Goal: Information Seeking & Learning: Learn about a topic

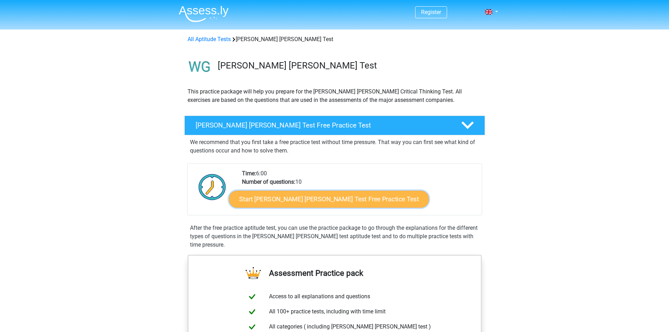
click at [361, 196] on link "Start Watson Glaser Test Free Practice Test" at bounding box center [329, 199] width 200 height 17
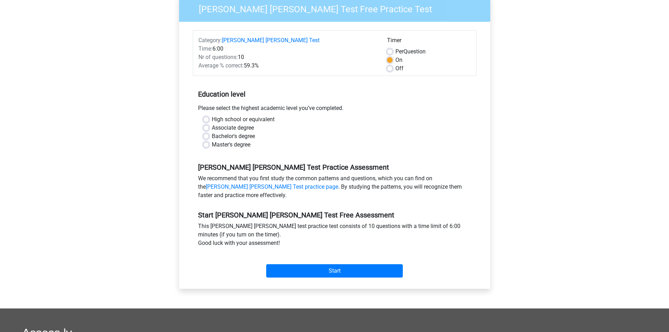
scroll to position [70, 0]
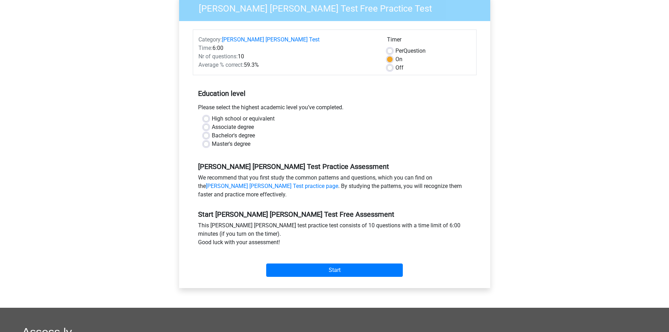
click at [227, 131] on label "Bachelor's degree" at bounding box center [233, 135] width 43 height 8
click at [209, 131] on input "Bachelor's degree" at bounding box center [206, 134] width 6 height 7
radio input "true"
click at [232, 140] on label "Master's degree" at bounding box center [231, 144] width 39 height 8
click at [209, 140] on input "Master's degree" at bounding box center [206, 143] width 6 height 7
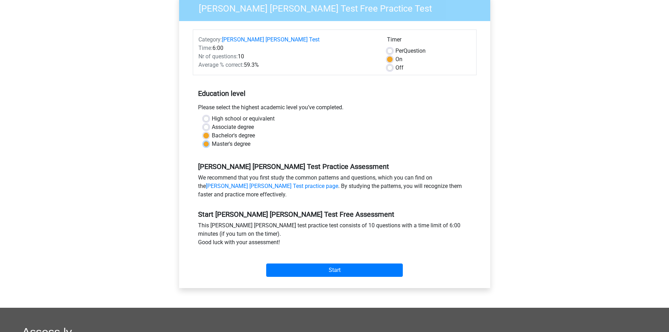
radio input "true"
click at [352, 266] on input "Start" at bounding box center [334, 269] width 137 height 13
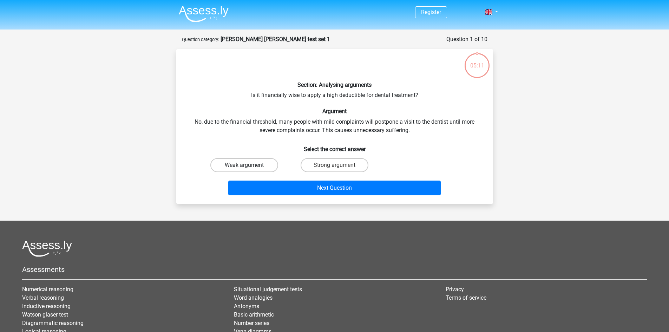
click at [273, 164] on label "Weak argument" at bounding box center [244, 165] width 68 height 14
click at [249, 165] on input "Weak argument" at bounding box center [246, 167] width 5 height 5
radio input "true"
click at [303, 198] on div "Section: Analysing arguments Is it financially wise to apply a high deductible …" at bounding box center [334, 126] width 317 height 155
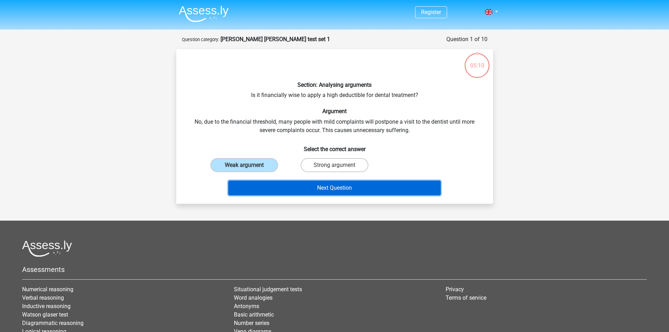
click at [307, 191] on button "Next Question" at bounding box center [334, 188] width 212 height 15
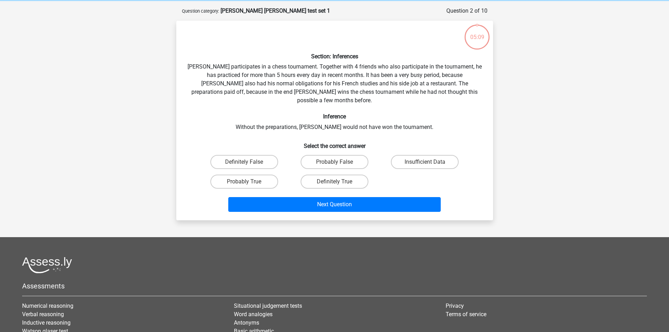
scroll to position [35, 0]
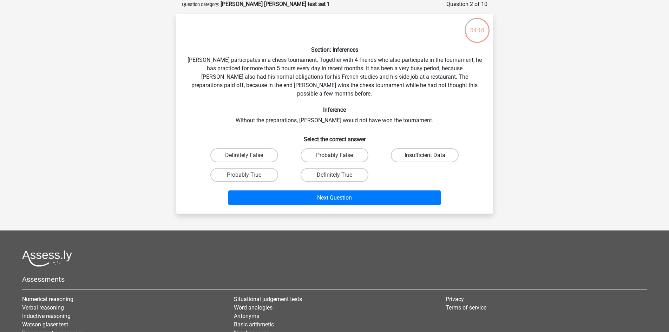
click at [435, 148] on label "Insufficient Data" at bounding box center [425, 155] width 68 height 14
click at [430, 155] on input "Insufficient Data" at bounding box center [427, 157] width 5 height 5
radio input "true"
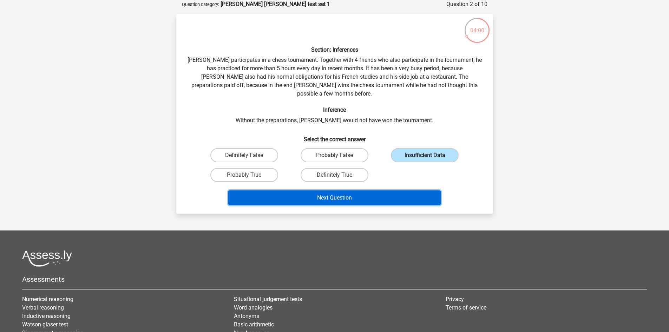
click at [350, 192] on button "Next Question" at bounding box center [334, 197] width 212 height 15
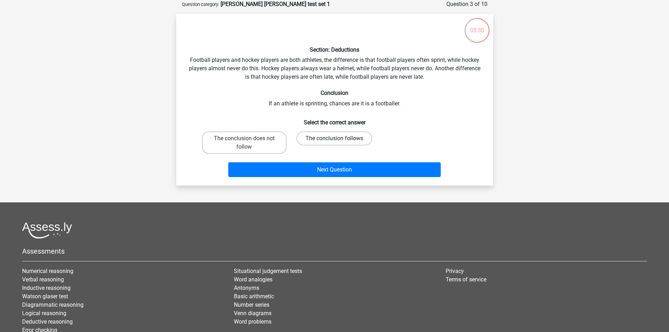
click at [351, 136] on label "The conclusion follows" at bounding box center [334, 138] width 76 height 14
click at [339, 138] on input "The conclusion follows" at bounding box center [336, 140] width 5 height 5
radio input "true"
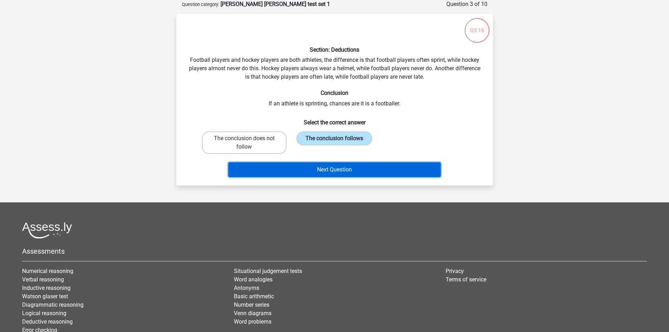
click at [411, 170] on button "Next Question" at bounding box center [334, 169] width 212 height 15
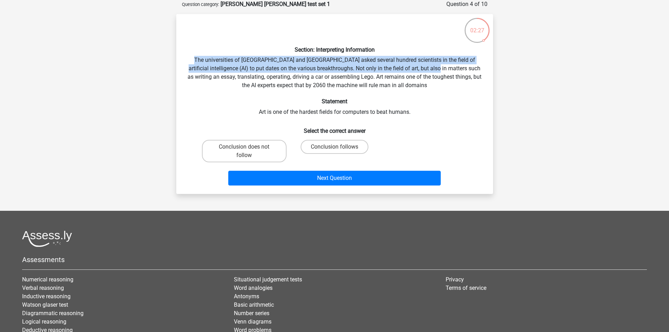
drag, startPoint x: 194, startPoint y: 60, endPoint x: 435, endPoint y: 71, distance: 241.2
click at [435, 71] on div "Section: Interpreting Information The universities of Oxford and Yale asked sev…" at bounding box center [334, 104] width 311 height 169
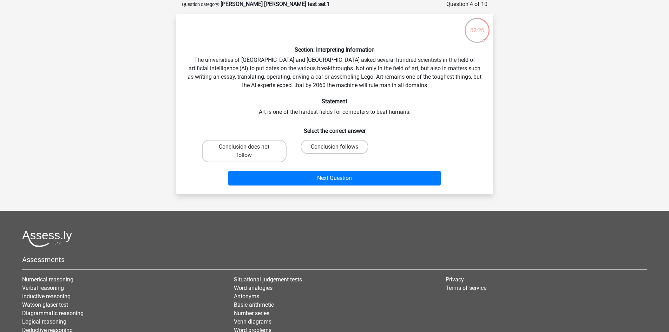
drag, startPoint x: 466, startPoint y: 126, endPoint x: 463, endPoint y: 131, distance: 6.5
click at [466, 126] on h6 "Select the correct answer" at bounding box center [335, 128] width 294 height 12
click at [335, 147] on input "Conclusion follows" at bounding box center [336, 149] width 5 height 5
radio input "true"
click at [269, 155] on label "Conclusion does not follow" at bounding box center [244, 151] width 85 height 22
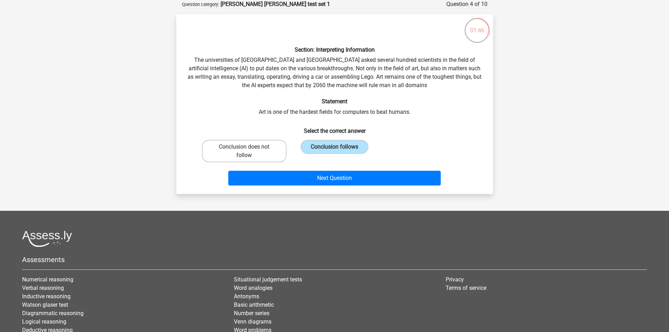
click at [249, 151] on input "Conclusion does not follow" at bounding box center [246, 149] width 5 height 5
radio input "true"
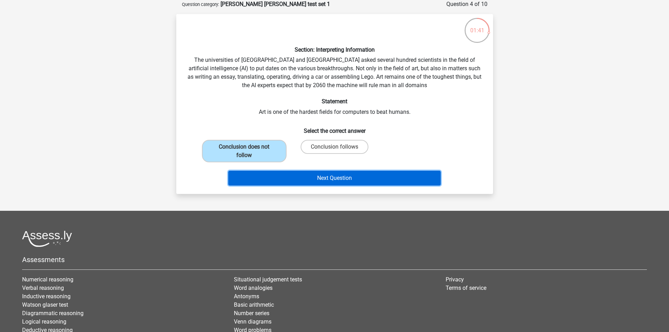
click at [326, 183] on button "Next Question" at bounding box center [334, 178] width 212 height 15
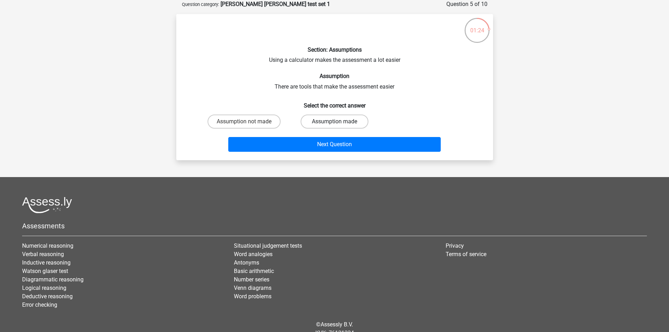
click at [360, 116] on label "Assumption made" at bounding box center [335, 121] width 68 height 14
click at [339, 122] on input "Assumption made" at bounding box center [336, 124] width 5 height 5
radio input "true"
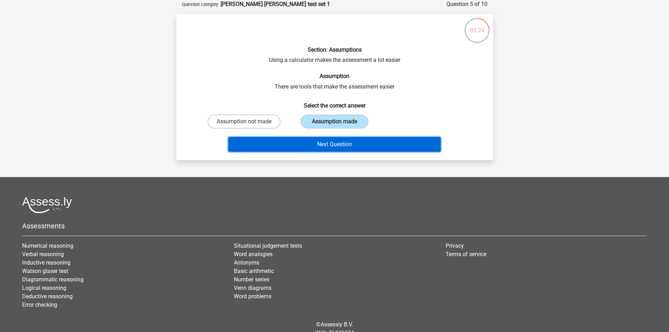
click at [356, 148] on button "Next Question" at bounding box center [334, 144] width 212 height 15
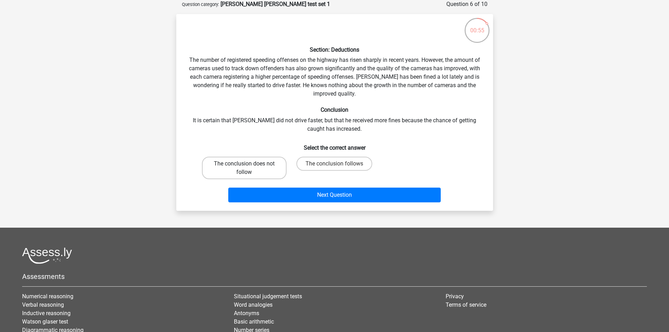
click at [257, 170] on label "The conclusion does not follow" at bounding box center [244, 168] width 85 height 22
click at [249, 168] on input "The conclusion does not follow" at bounding box center [246, 166] width 5 height 5
radio input "true"
click at [317, 163] on label "The conclusion follows" at bounding box center [334, 164] width 76 height 14
click at [334, 164] on input "The conclusion follows" at bounding box center [336, 166] width 5 height 5
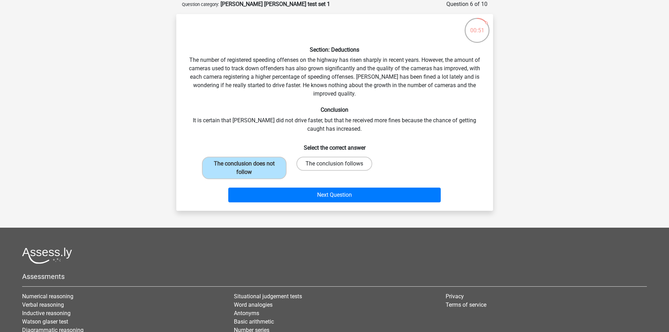
radio input "true"
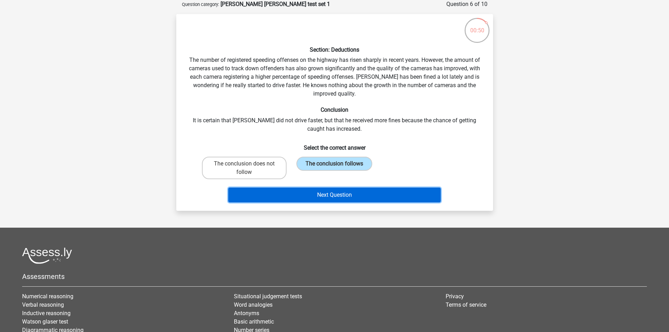
click at [338, 198] on button "Next Question" at bounding box center [334, 195] width 212 height 15
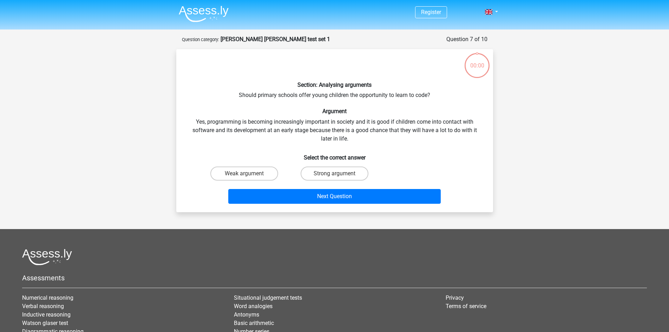
scroll to position [35, 0]
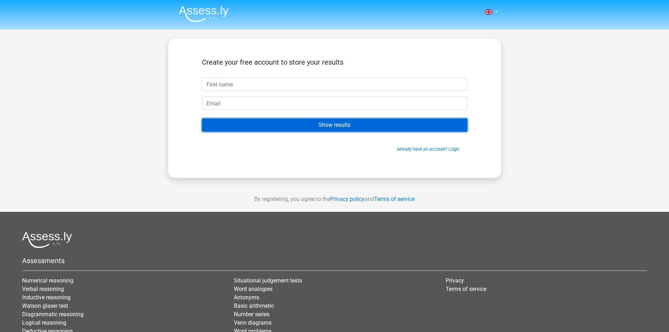
click at [327, 118] on input "Show results" at bounding box center [335, 124] width 266 height 13
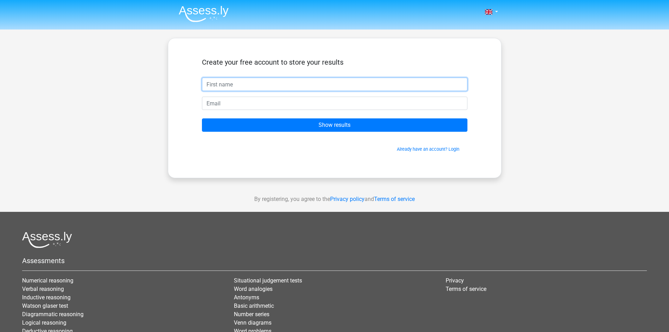
click at [242, 84] on input "text" at bounding box center [335, 84] width 266 height 13
type input "g"
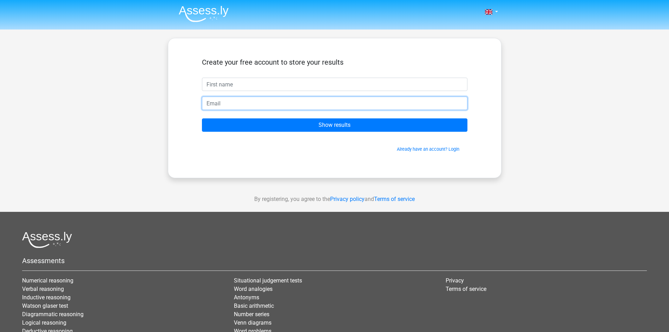
click at [223, 100] on input "email" at bounding box center [335, 103] width 266 height 13
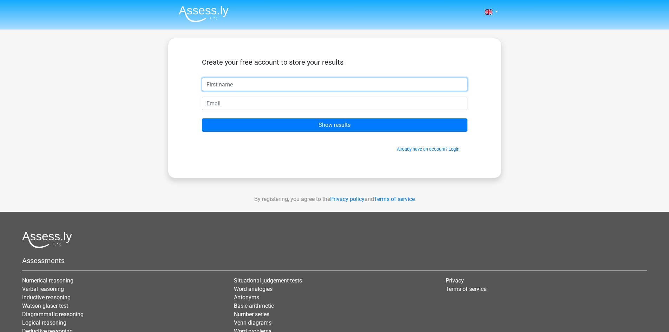
click at [227, 83] on input "text" at bounding box center [335, 84] width 266 height 13
type input "[PERSON_NAME]"
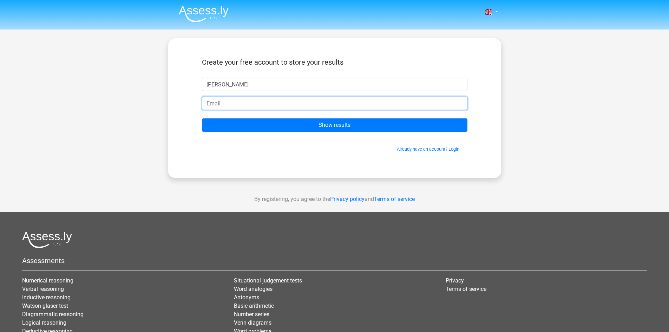
click at [222, 104] on input "email" at bounding box center [335, 103] width 266 height 13
type input "c"
type input "[PERSON_NAME][EMAIL_ADDRESS][US_STATE][DOMAIN_NAME]"
click at [202, 118] on input "Show results" at bounding box center [335, 124] width 266 height 13
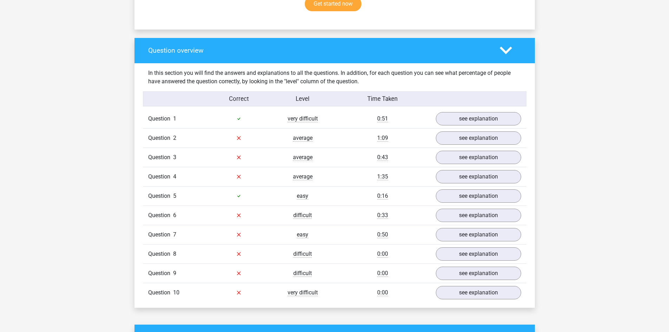
scroll to position [527, 0]
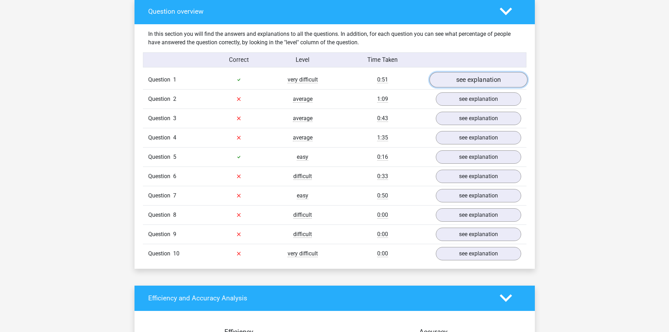
click at [468, 76] on link "see explanation" at bounding box center [478, 79] width 98 height 15
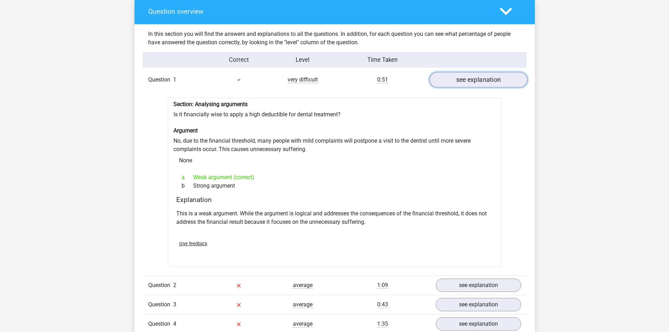
click at [468, 76] on link "see explanation" at bounding box center [478, 79] width 98 height 15
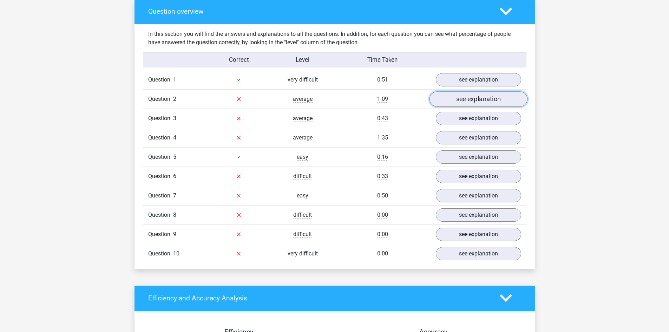
click at [480, 96] on link "see explanation" at bounding box center [478, 98] width 98 height 15
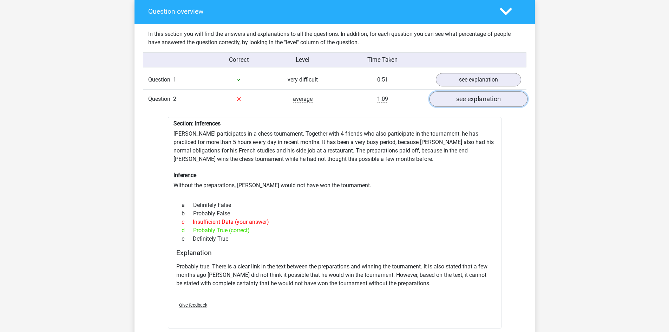
click at [490, 93] on link "see explanation" at bounding box center [478, 98] width 98 height 15
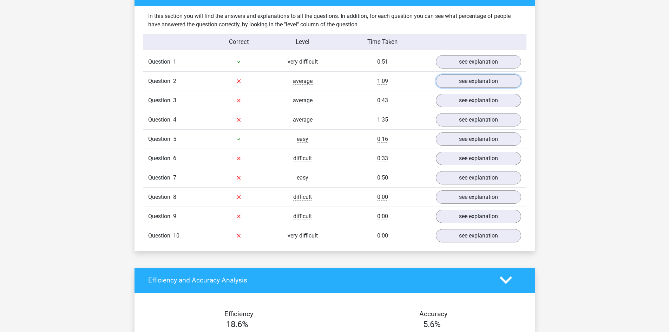
scroll to position [562, 0]
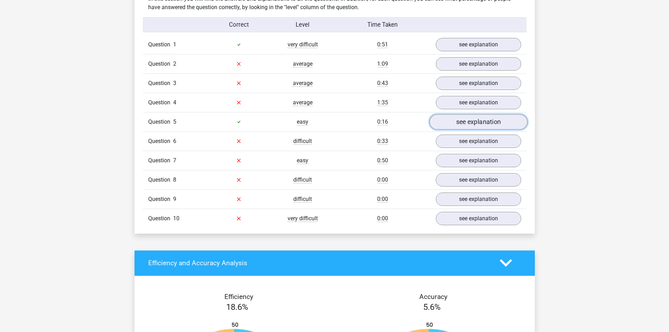
click at [485, 120] on link "see explanation" at bounding box center [478, 121] width 98 height 15
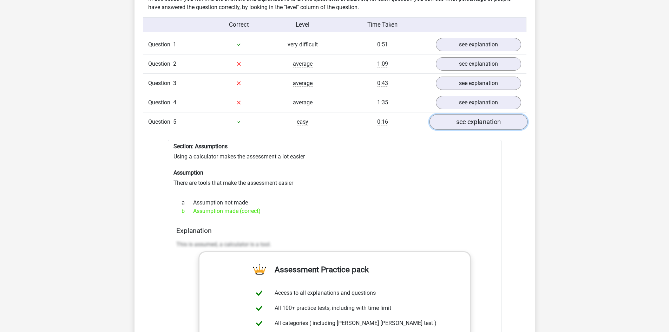
click at [485, 120] on link "see explanation" at bounding box center [478, 121] width 98 height 15
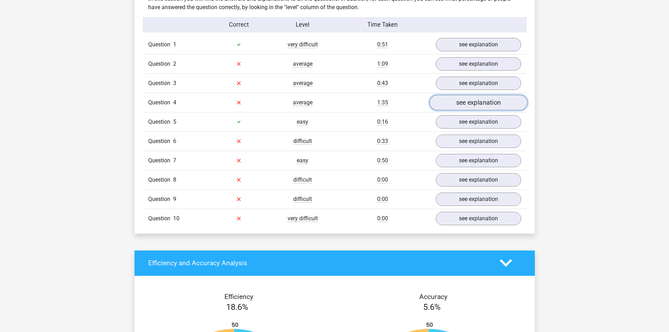
click at [474, 95] on link "see explanation" at bounding box center [478, 102] width 98 height 15
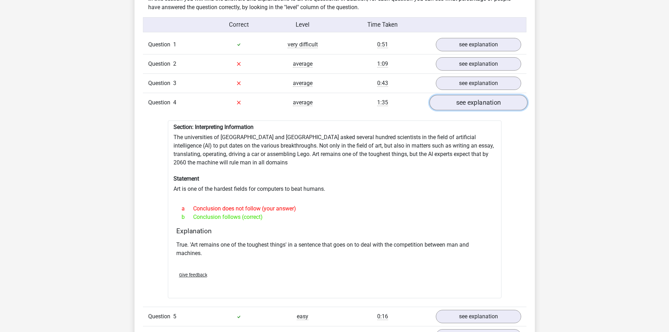
click at [471, 95] on link "see explanation" at bounding box center [478, 102] width 98 height 15
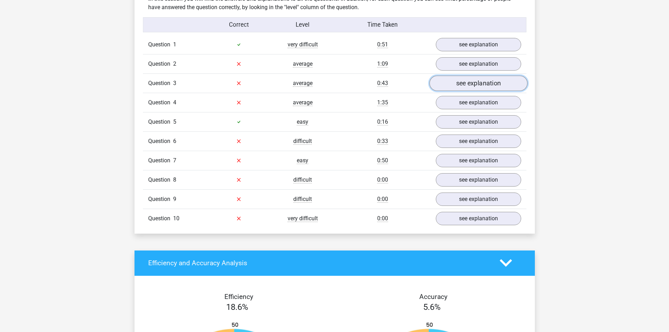
click at [464, 76] on link "see explanation" at bounding box center [478, 83] width 98 height 15
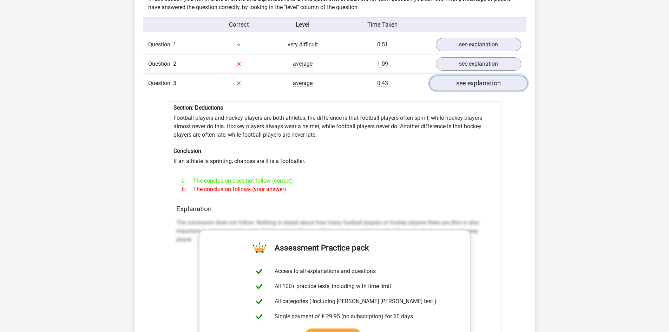
click at [464, 76] on link "see explanation" at bounding box center [478, 83] width 98 height 15
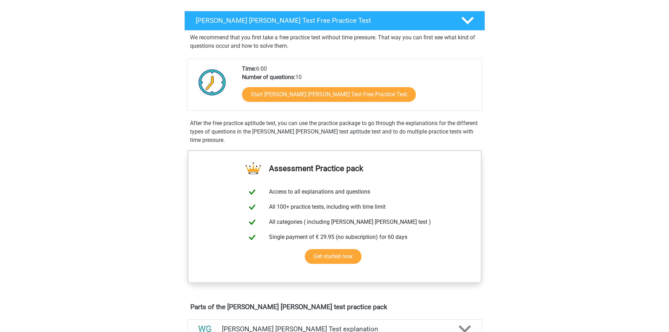
scroll to position [105, 0]
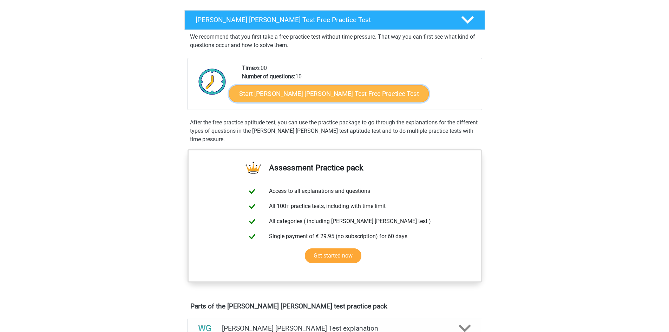
click at [327, 94] on link "Start Watson Glaser Test Free Practice Test" at bounding box center [329, 93] width 200 height 17
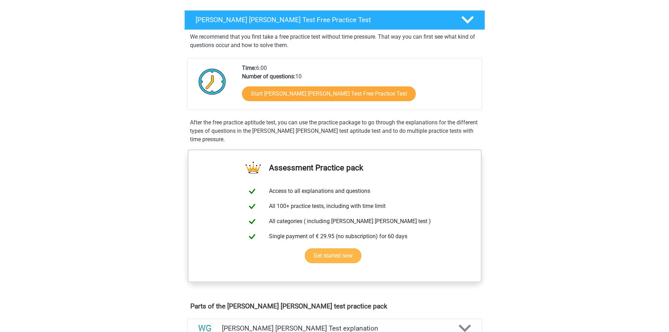
scroll to position [0, 0]
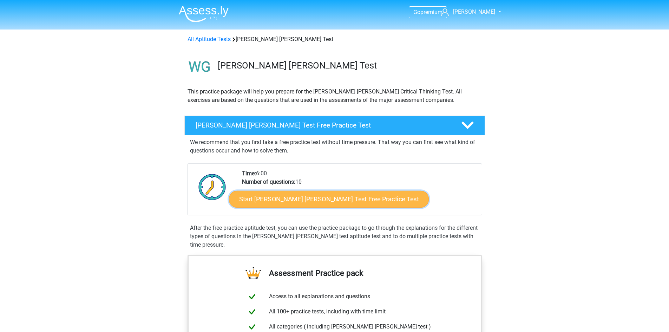
click at [348, 196] on link "Start Watson Glaser Test Free Practice Test" at bounding box center [329, 199] width 200 height 17
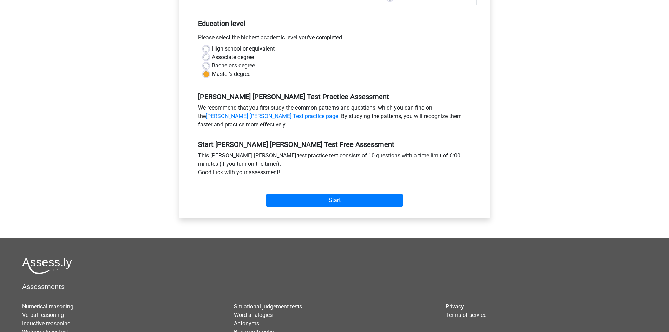
scroll to position [140, 0]
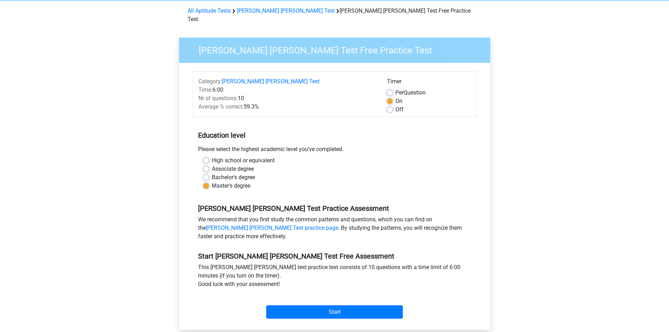
scroll to position [105, 0]
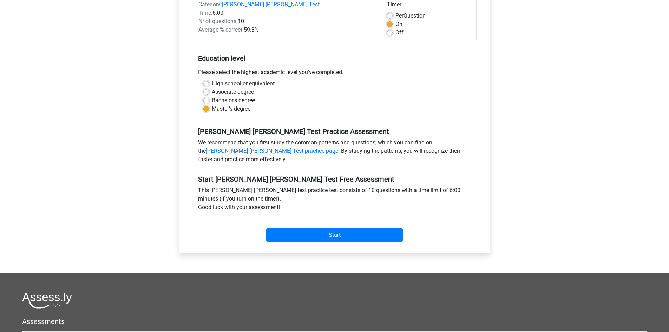
click at [238, 96] on label "Bachelor's degree" at bounding box center [233, 100] width 43 height 8
click at [209, 96] on input "Bachelor's degree" at bounding box center [206, 99] width 6 height 7
radio input "true"
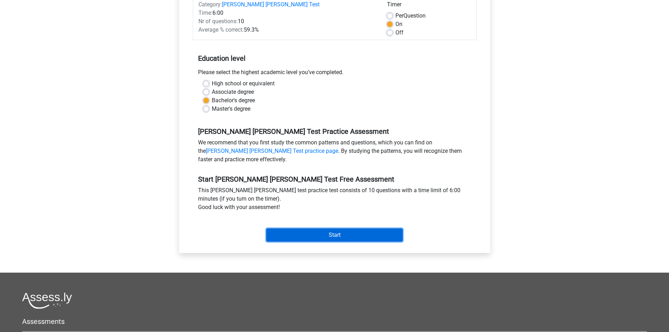
click at [350, 229] on input "Start" at bounding box center [334, 234] width 137 height 13
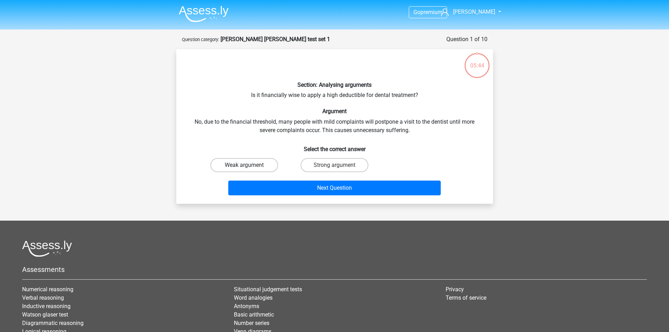
click at [241, 162] on label "Weak argument" at bounding box center [244, 165] width 68 height 14
click at [244, 165] on input "Weak argument" at bounding box center [246, 167] width 5 height 5
radio input "true"
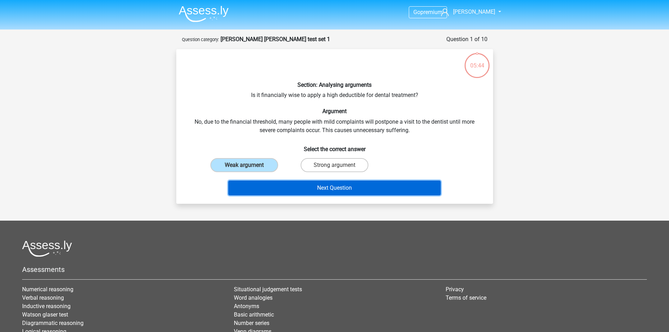
click at [270, 184] on button "Next Question" at bounding box center [334, 188] width 212 height 15
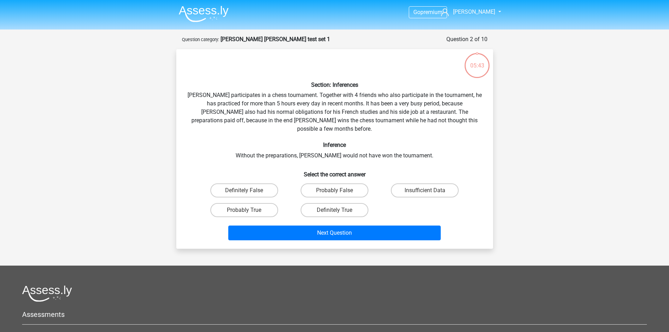
scroll to position [35, 0]
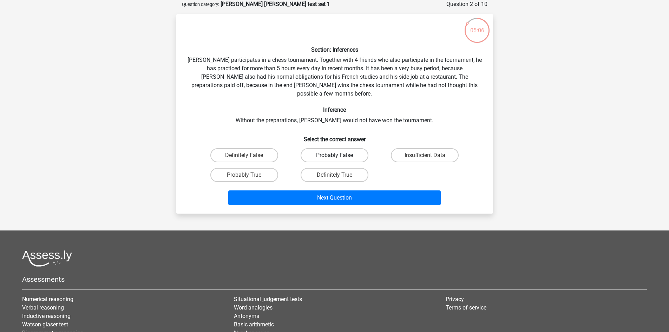
click at [332, 150] on label "Probably False" at bounding box center [335, 155] width 68 height 14
click at [334, 155] on input "Probably False" at bounding box center [336, 157] width 5 height 5
radio input "true"
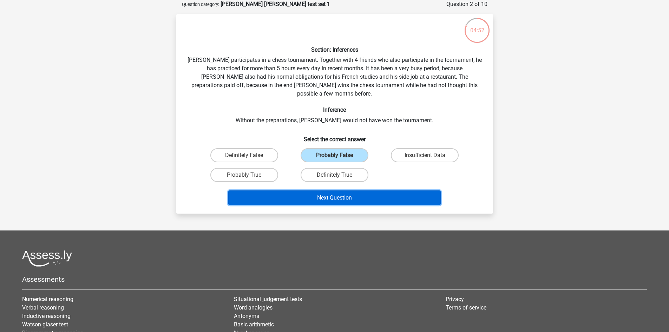
click at [349, 190] on button "Next Question" at bounding box center [334, 197] width 212 height 15
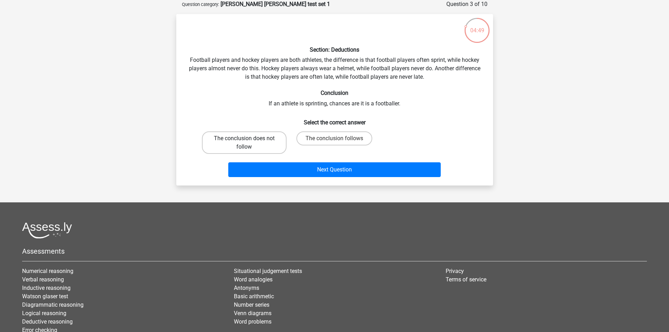
click at [255, 145] on label "The conclusion does not follow" at bounding box center [244, 142] width 85 height 22
click at [249, 143] on input "The conclusion does not follow" at bounding box center [246, 140] width 5 height 5
radio input "true"
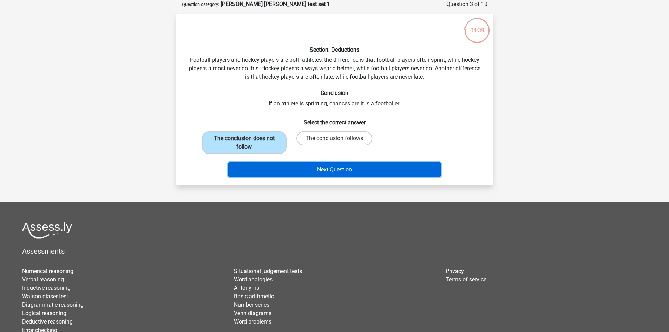
click at [290, 170] on button "Next Question" at bounding box center [334, 169] width 212 height 15
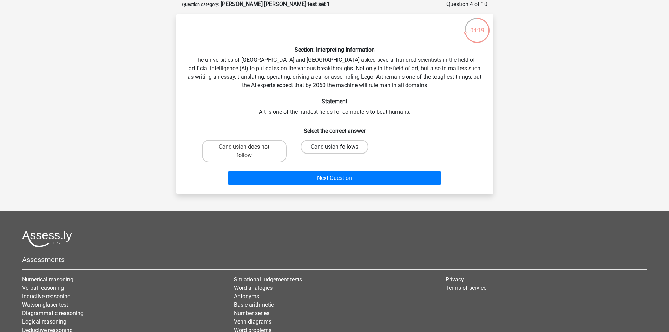
click at [343, 150] on label "Conclusion follows" at bounding box center [335, 147] width 68 height 14
click at [339, 150] on input "Conclusion follows" at bounding box center [336, 149] width 5 height 5
radio input "true"
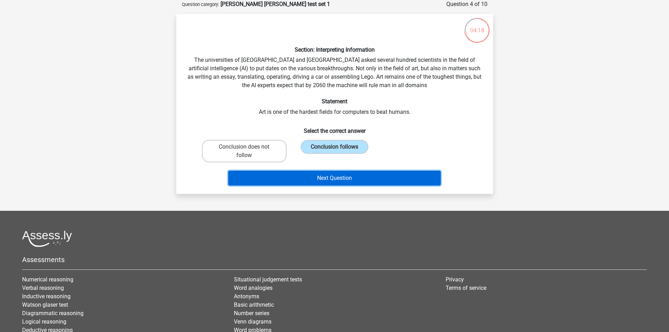
click at [348, 176] on button "Next Question" at bounding box center [334, 178] width 212 height 15
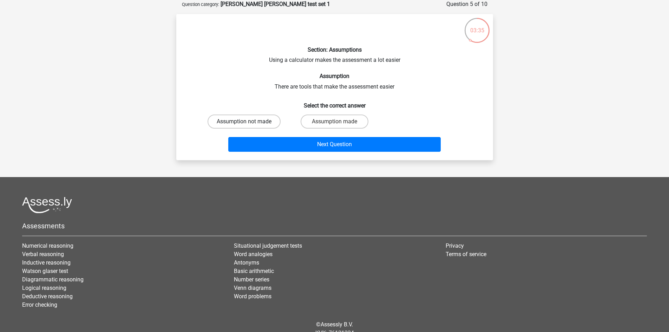
click at [272, 120] on label "Assumption not made" at bounding box center [244, 121] width 73 height 14
click at [249, 122] on input "Assumption not made" at bounding box center [246, 124] width 5 height 5
radio input "true"
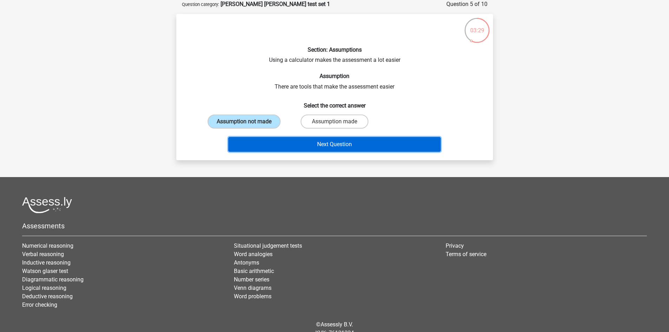
click at [322, 142] on button "Next Question" at bounding box center [334, 144] width 212 height 15
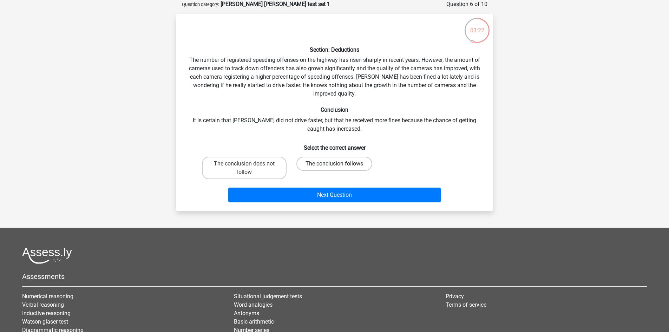
click at [343, 169] on label "The conclusion follows" at bounding box center [334, 164] width 76 height 14
click at [339, 168] on input "The conclusion follows" at bounding box center [336, 166] width 5 height 5
radio input "true"
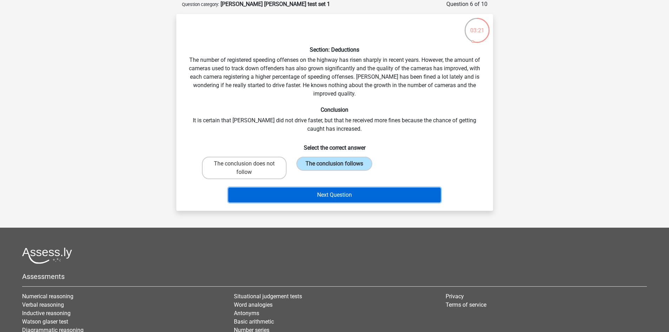
click at [353, 191] on button "Next Question" at bounding box center [334, 195] width 212 height 15
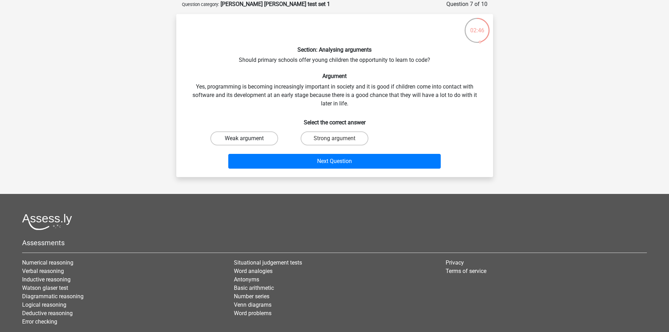
click at [258, 137] on label "Weak argument" at bounding box center [244, 138] width 68 height 14
click at [249, 138] on input "Weak argument" at bounding box center [246, 140] width 5 height 5
radio input "true"
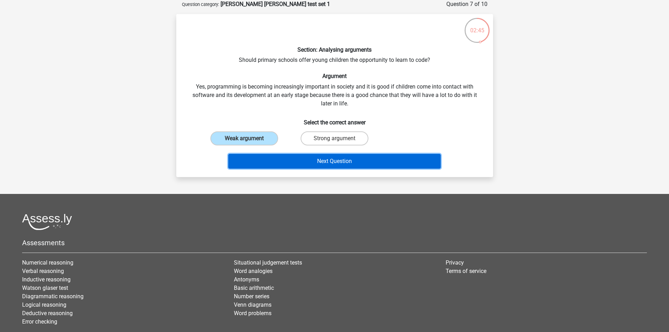
click at [304, 162] on button "Next Question" at bounding box center [334, 161] width 212 height 15
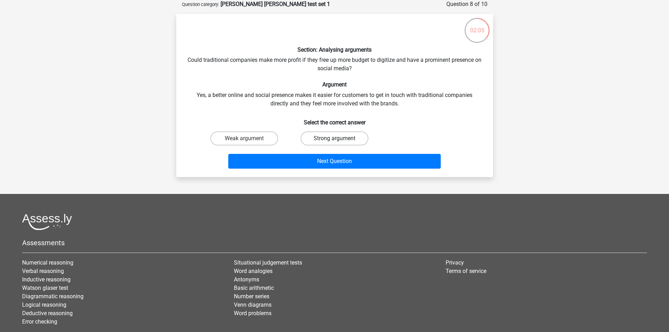
click at [334, 134] on label "Strong argument" at bounding box center [335, 138] width 68 height 14
click at [334, 138] on input "Strong argument" at bounding box center [336, 140] width 5 height 5
radio input "true"
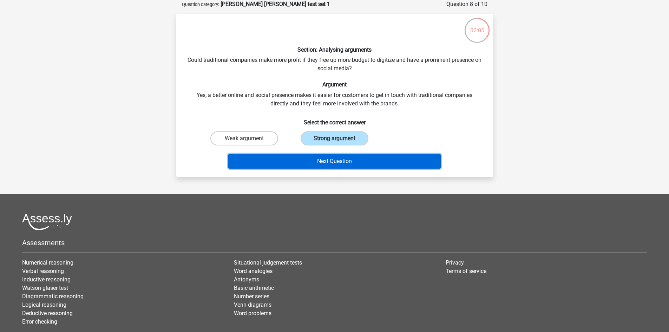
click at [353, 159] on button "Next Question" at bounding box center [334, 161] width 212 height 15
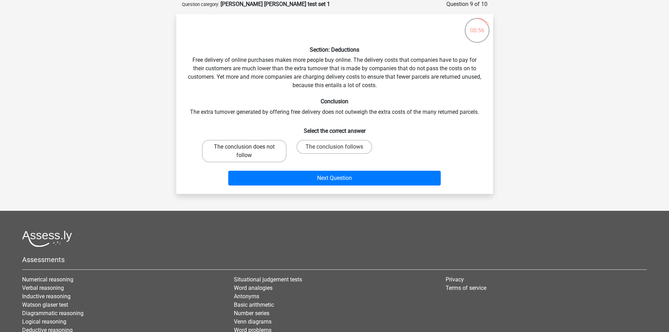
click at [253, 158] on label "The conclusion does not follow" at bounding box center [244, 151] width 85 height 22
click at [249, 151] on input "The conclusion does not follow" at bounding box center [246, 149] width 5 height 5
radio input "true"
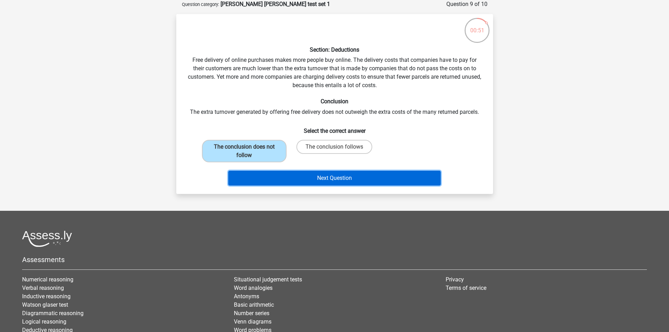
click at [286, 179] on button "Next Question" at bounding box center [334, 178] width 212 height 15
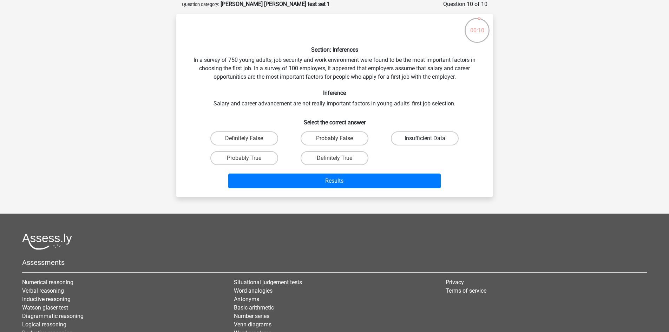
click at [407, 143] on label "Insufficient Data" at bounding box center [425, 138] width 68 height 14
click at [425, 143] on input "Insufficient Data" at bounding box center [427, 140] width 5 height 5
radio input "true"
click at [389, 164] on div "Definitely False Probably False Insufficient Data Probably True Definitely True" at bounding box center [334, 148] width 271 height 39
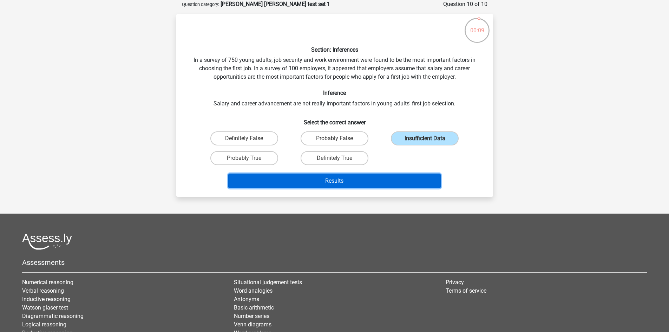
click at [397, 175] on button "Results" at bounding box center [334, 180] width 212 height 15
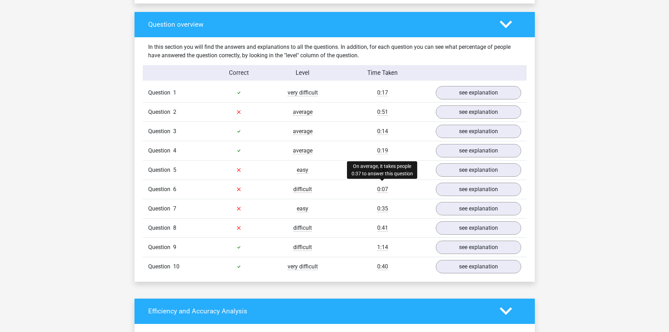
scroll to position [562, 0]
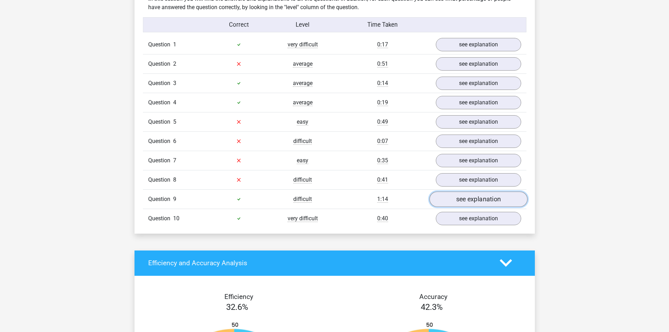
click at [475, 195] on link "see explanation" at bounding box center [478, 198] width 98 height 15
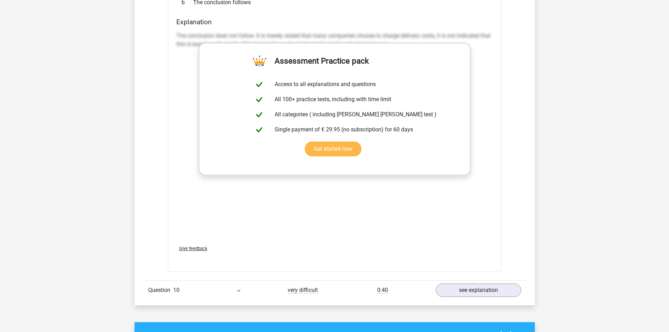
scroll to position [878, 0]
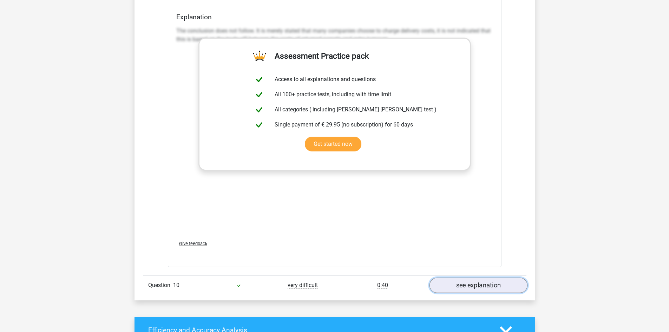
click at [497, 287] on link "see explanation" at bounding box center [478, 284] width 98 height 15
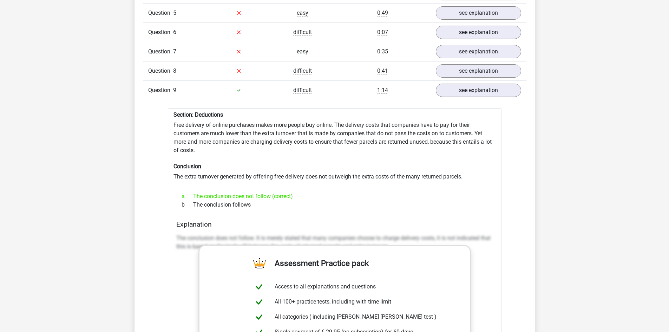
scroll to position [597, 0]
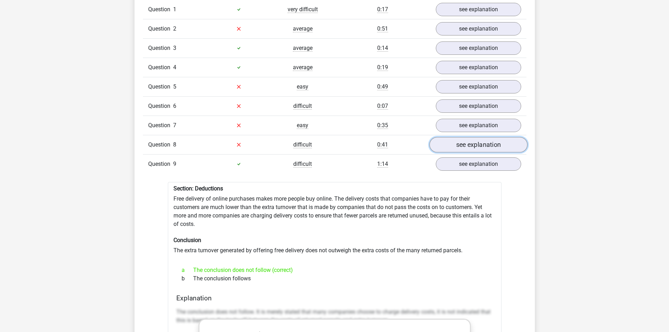
click at [501, 144] on link "see explanation" at bounding box center [478, 144] width 98 height 15
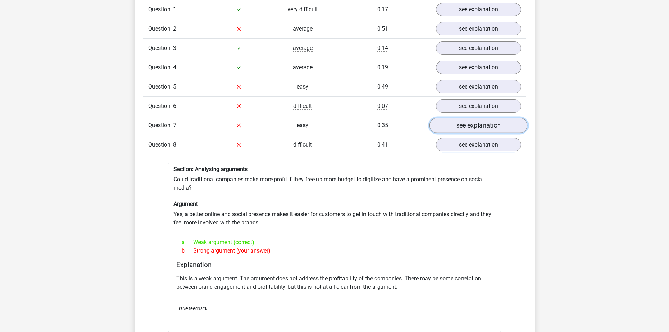
click at [485, 118] on link "see explanation" at bounding box center [478, 125] width 98 height 15
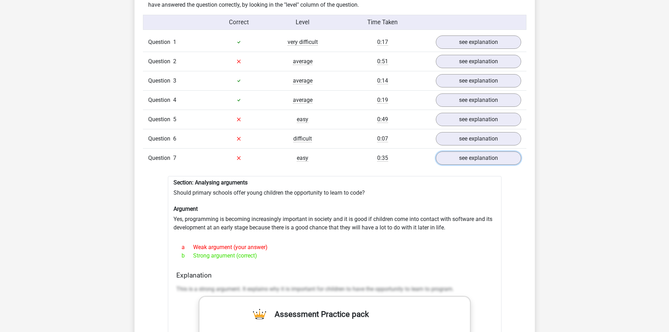
scroll to position [562, 0]
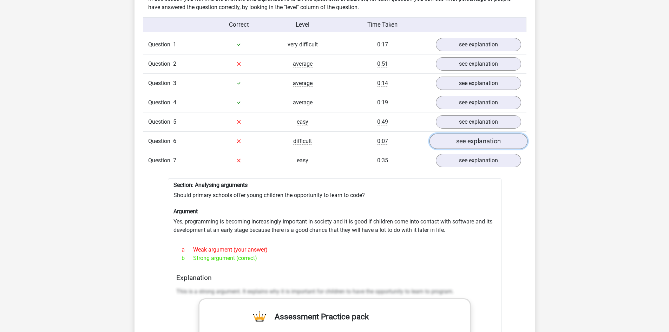
click at [461, 138] on link "see explanation" at bounding box center [478, 140] width 98 height 15
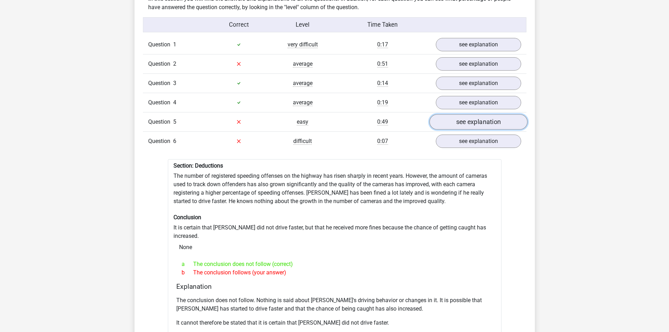
click at [443, 120] on link "see explanation" at bounding box center [478, 121] width 98 height 15
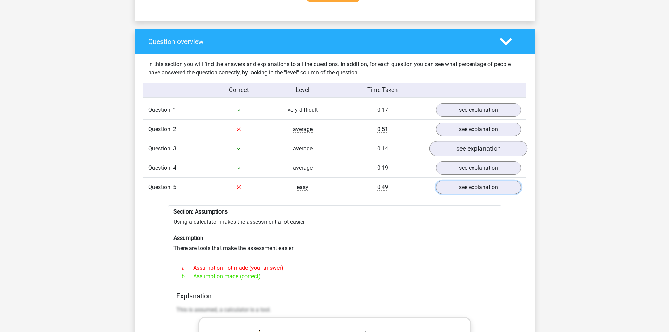
scroll to position [492, 0]
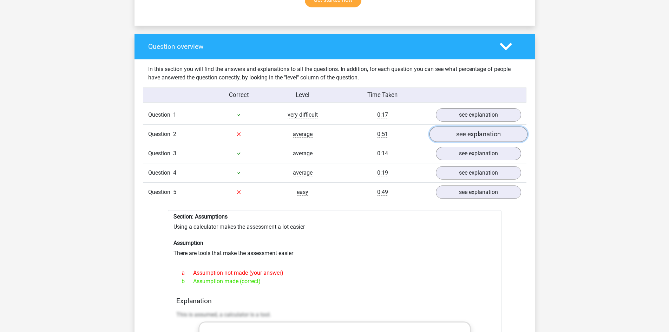
click at [477, 131] on link "see explanation" at bounding box center [478, 133] width 98 height 15
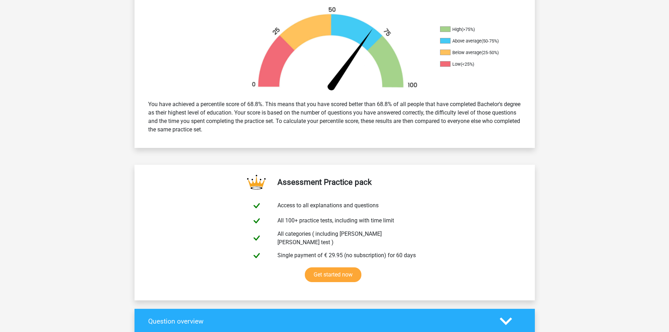
scroll to position [176, 0]
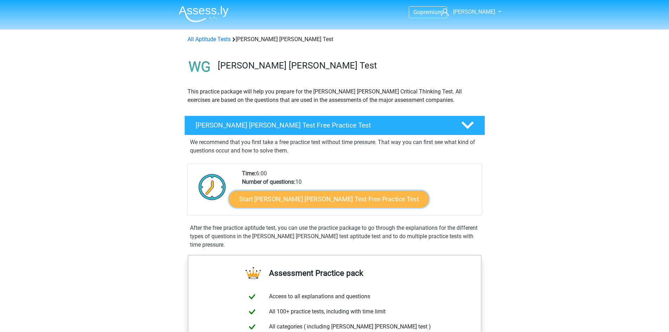
click at [324, 198] on link "Start [PERSON_NAME] [PERSON_NAME] Test Free Practice Test" at bounding box center [329, 199] width 200 height 17
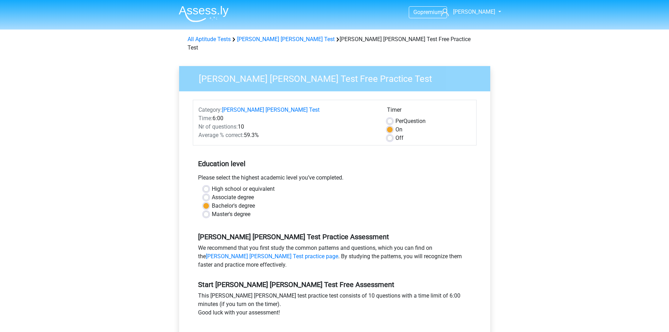
click at [214, 210] on label "Master's degree" at bounding box center [231, 214] width 39 height 8
click at [209, 210] on input "Master's degree" at bounding box center [206, 213] width 6 height 7
radio input "true"
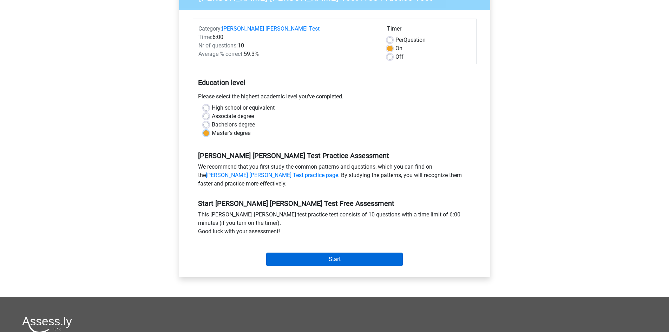
scroll to position [105, 0]
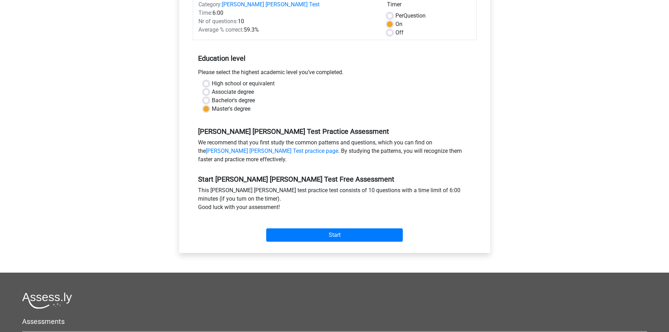
click at [395, 28] on label "Off" at bounding box center [399, 32] width 8 height 8
click at [392, 28] on input "Off" at bounding box center [390, 31] width 6 height 7
radio input "true"
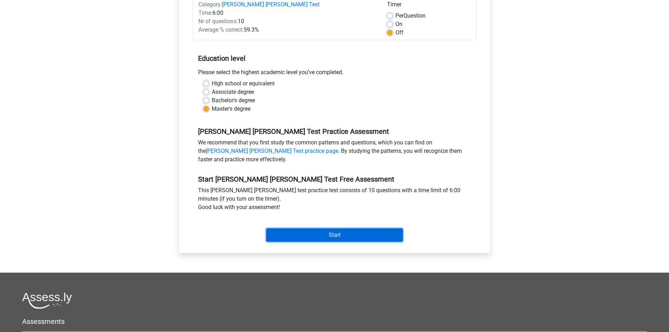
click at [352, 228] on input "Start" at bounding box center [334, 234] width 137 height 13
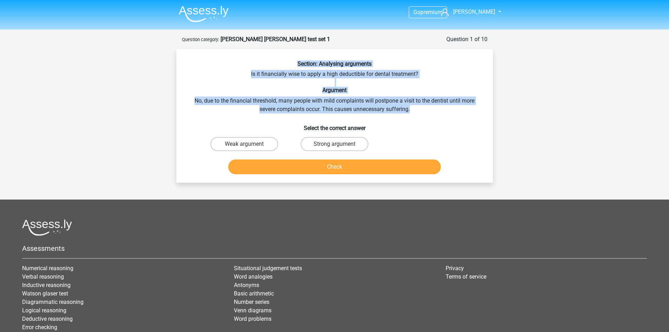
drag, startPoint x: 295, startPoint y: 60, endPoint x: 417, endPoint y: 112, distance: 132.2
click at [417, 112] on div "Section: Analysing arguments Is it financially wise to apply a high deductible …" at bounding box center [334, 118] width 311 height 117
copy div "Section: Analysing arguments Is it financially wise to apply a high deductible …"
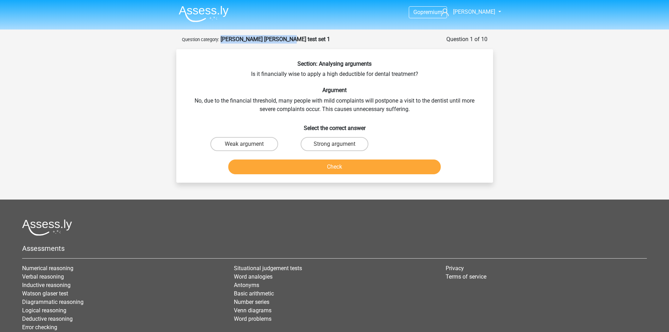
drag, startPoint x: 283, startPoint y: 38, endPoint x: 222, endPoint y: 42, distance: 61.6
click at [222, 42] on div "Question 1 of 10 Question category: watson glaser test set 1" at bounding box center [335, 39] width 306 height 8
click at [240, 150] on label "Weak argument" at bounding box center [244, 144] width 68 height 14
click at [244, 149] on input "Weak argument" at bounding box center [246, 146] width 5 height 5
radio input "true"
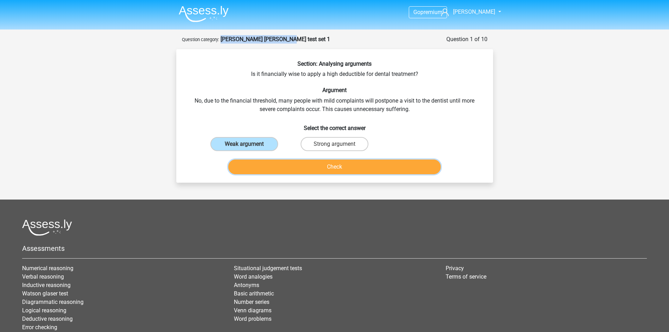
click at [259, 172] on button "Check" at bounding box center [334, 166] width 212 height 15
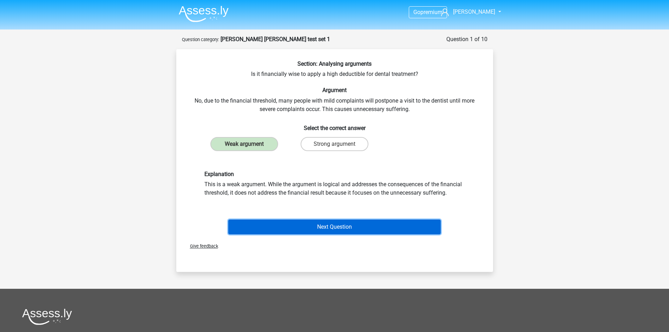
click at [355, 228] on button "Next Question" at bounding box center [334, 227] width 212 height 15
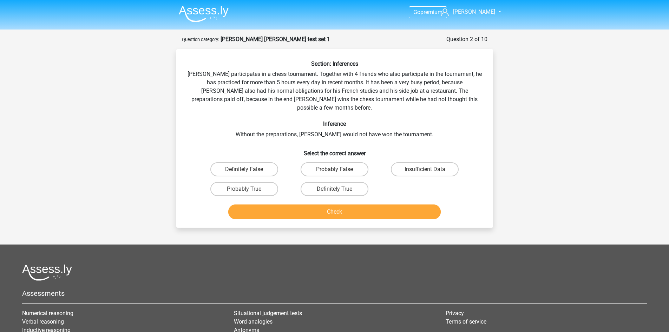
scroll to position [35, 0]
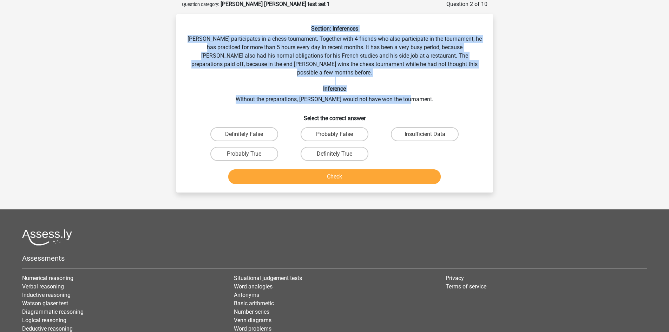
drag, startPoint x: 312, startPoint y: 28, endPoint x: 428, endPoint y: 90, distance: 131.2
click at [428, 90] on div "Section: Inferences Pablo participates in a chess tournament. Together with 4 f…" at bounding box center [334, 106] width 311 height 162
copy div "Section: Inferences Pablo participates in a chess tournament. Together with 4 f…"
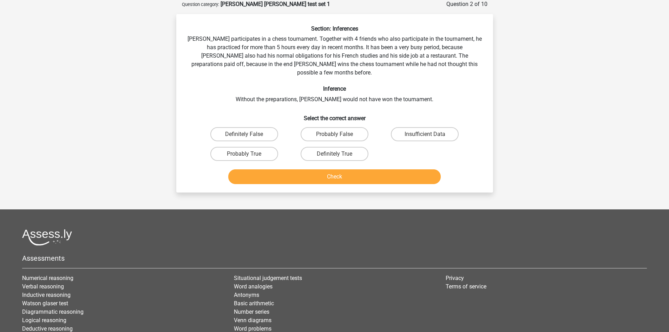
click at [466, 109] on h6 "Select the correct answer" at bounding box center [335, 115] width 294 height 12
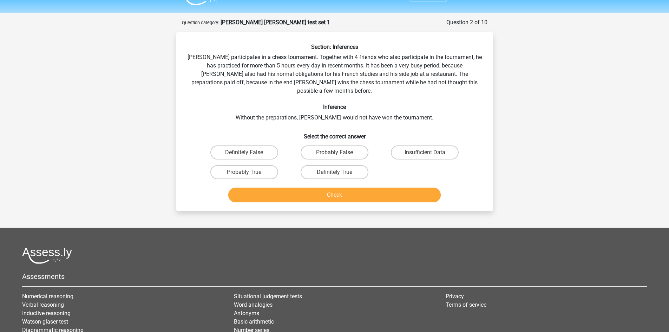
scroll to position [0, 0]
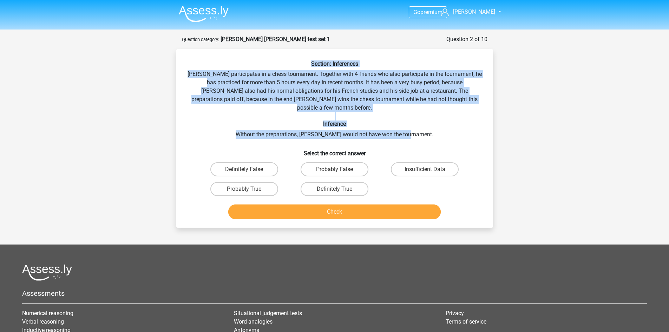
drag, startPoint x: 307, startPoint y: 60, endPoint x: 419, endPoint y: 125, distance: 129.5
click at [419, 125] on div "Section: Inferences [PERSON_NAME] participates in a chess tournament. Together …" at bounding box center [334, 141] width 311 height 162
copy div "Section: Inferences [PERSON_NAME] participates in a chess tournament. Together …"
click at [443, 162] on label "Insufficient Data" at bounding box center [425, 169] width 68 height 14
click at [430, 169] on input "Insufficient Data" at bounding box center [427, 171] width 5 height 5
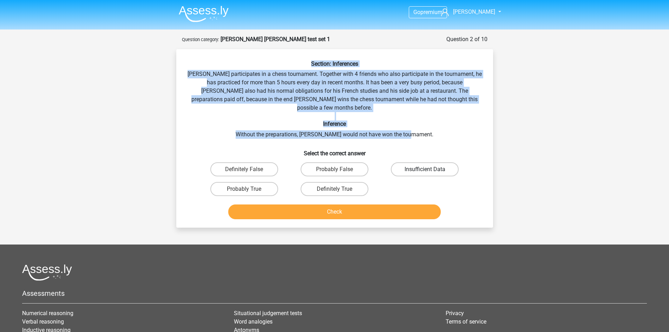
radio input "true"
click at [404, 207] on button "Check" at bounding box center [334, 211] width 212 height 15
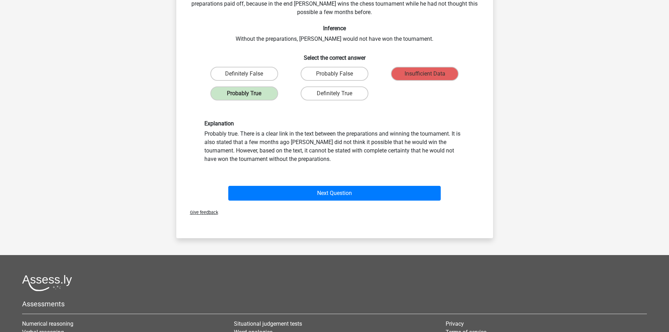
scroll to position [105, 0]
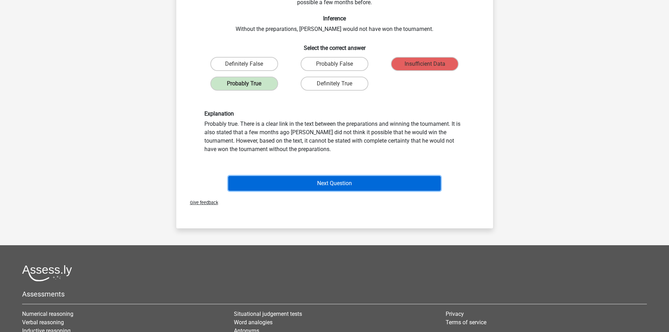
click at [362, 176] on button "Next Question" at bounding box center [334, 183] width 212 height 15
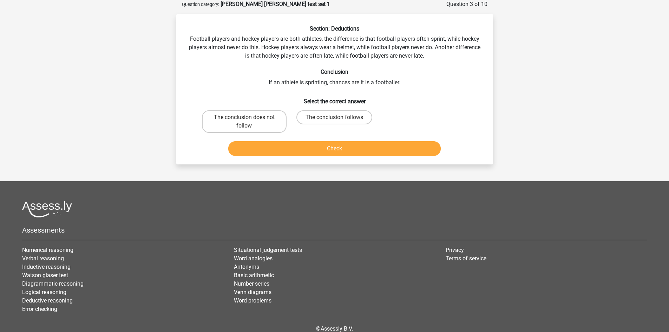
scroll to position [0, 0]
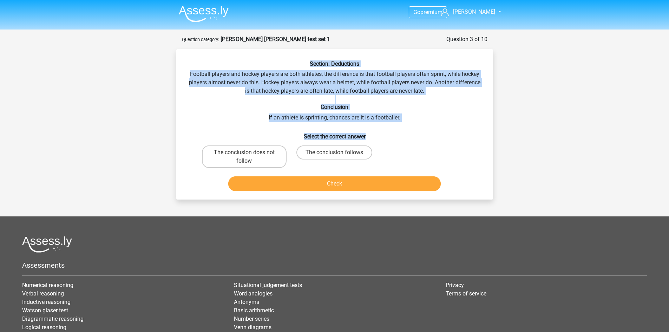
drag, startPoint x: 308, startPoint y: 65, endPoint x: 417, endPoint y: 126, distance: 124.7
click at [417, 126] on div "Section: Deductions Football players and hockey players are both athletes, the …" at bounding box center [334, 126] width 311 height 133
drag, startPoint x: 380, startPoint y: 110, endPoint x: 393, endPoint y: 112, distance: 12.8
click at [394, 114] on div "Section: Deductions Football players and hockey players are both athletes, the …" at bounding box center [334, 126] width 311 height 133
drag, startPoint x: 309, startPoint y: 63, endPoint x: 416, endPoint y: 115, distance: 118.9
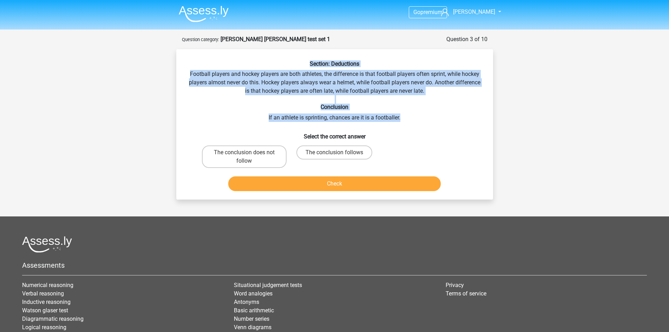
click at [416, 115] on div "Section: Deductions Football players and hockey players are both athletes, the …" at bounding box center [334, 126] width 311 height 133
copy div "Section: Deductions Football players and hockey players are both athletes, the …"
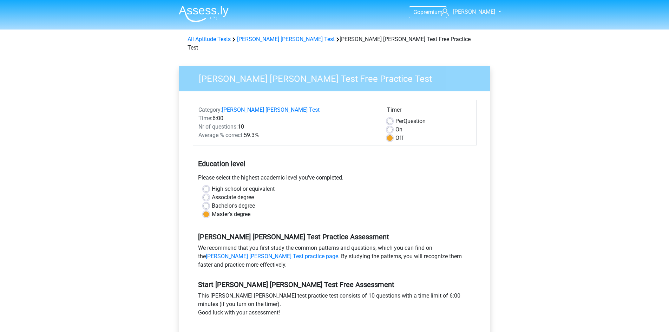
scroll to position [105, 0]
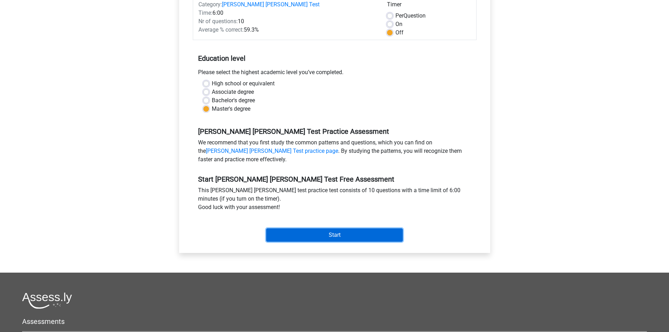
click at [302, 228] on input "Start" at bounding box center [334, 234] width 137 height 13
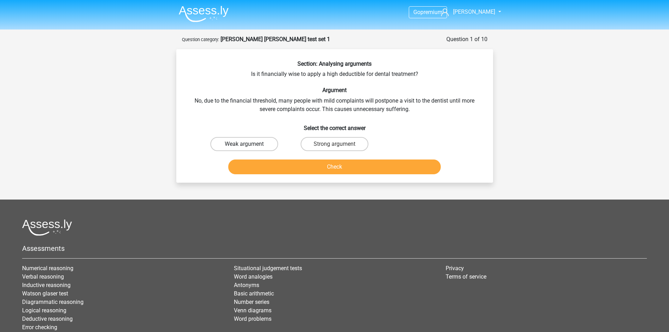
click at [250, 142] on label "Weak argument" at bounding box center [244, 144] width 68 height 14
click at [249, 144] on input "Weak argument" at bounding box center [246, 146] width 5 height 5
radio input "true"
click at [308, 170] on button "Check" at bounding box center [334, 166] width 212 height 15
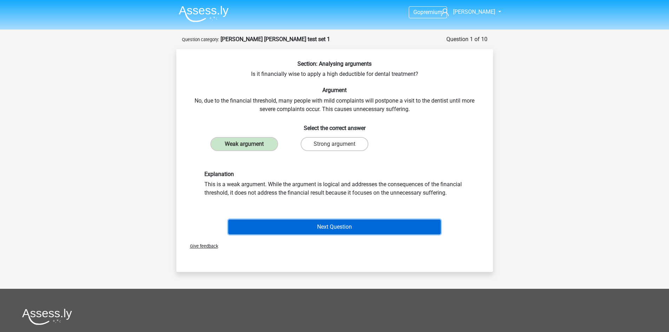
click at [319, 224] on button "Next Question" at bounding box center [334, 227] width 212 height 15
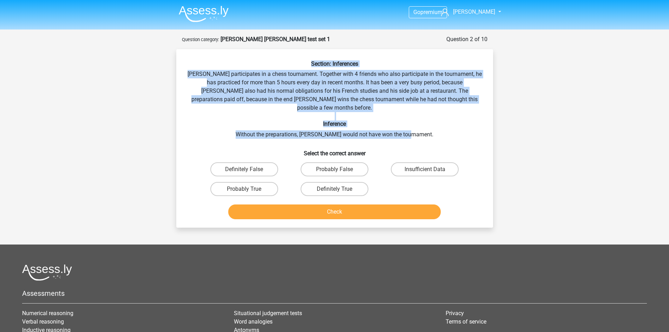
drag, startPoint x: 307, startPoint y: 61, endPoint x: 428, endPoint y: 125, distance: 137.0
click at [428, 125] on div "Section: Inferences [PERSON_NAME] participates in a chess tournament. Together …" at bounding box center [334, 141] width 311 height 162
copy div "Section: Inferences [PERSON_NAME] participates in a chess tournament. Together …"
click at [273, 182] on label "Probably True" at bounding box center [244, 189] width 68 height 14
click at [249, 189] on input "Probably True" at bounding box center [246, 191] width 5 height 5
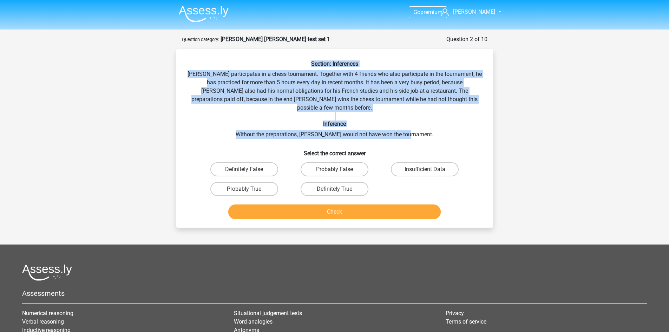
radio input "true"
click at [303, 204] on button "Check" at bounding box center [334, 211] width 212 height 15
